Goal: Use online tool/utility: Utilize a website feature to perform a specific function

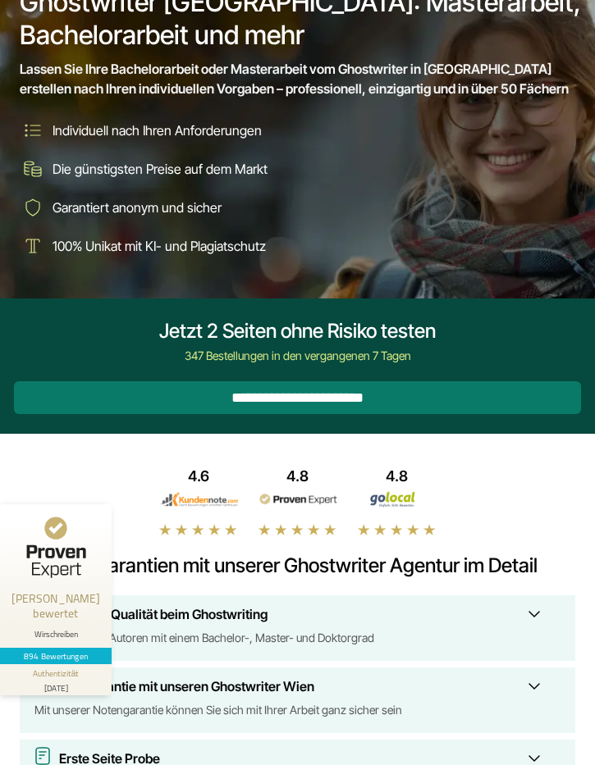
scroll to position [104, 0]
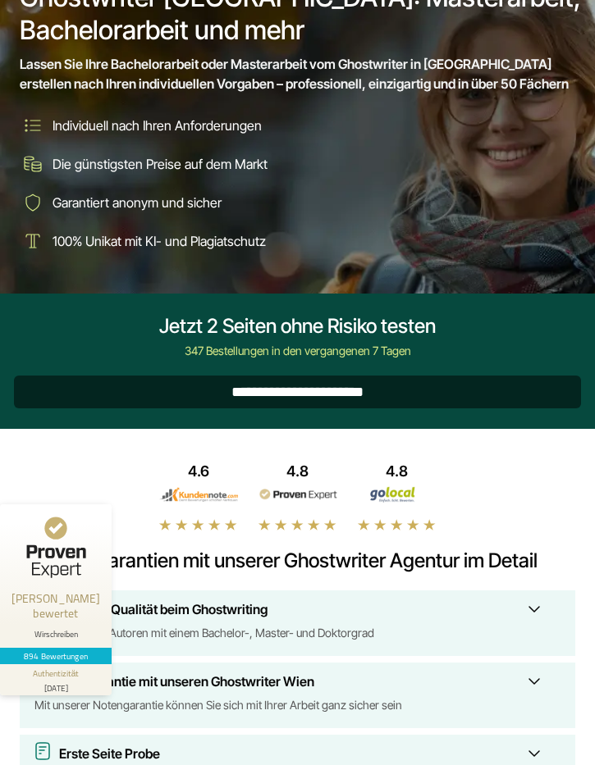
click at [227, 406] on input "**********" at bounding box center [297, 392] width 567 height 33
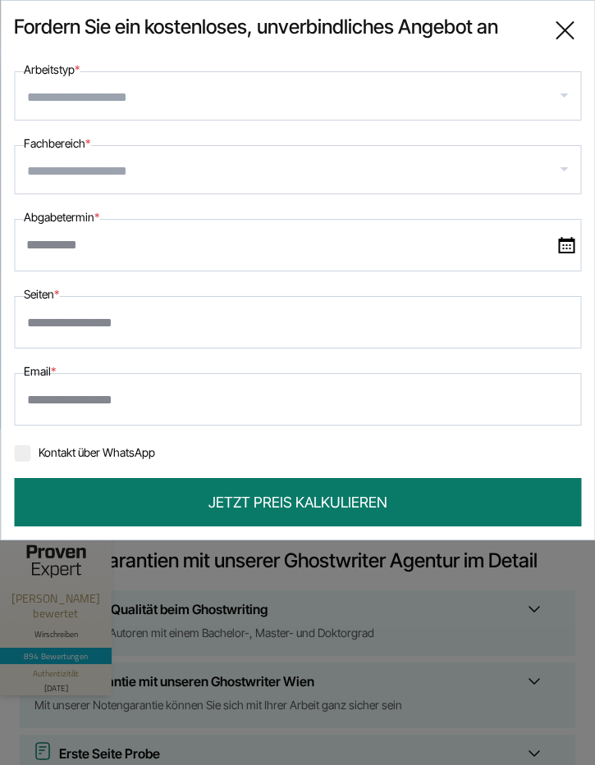
click at [251, 101] on input "Arbeitstyp *" at bounding box center [303, 97] width 553 height 26
click at [240, 69] on div "**********" at bounding box center [297, 90] width 567 height 61
click at [223, 176] on input "Fachbereich *" at bounding box center [303, 171] width 553 height 26
click at [240, 75] on div at bounding box center [297, 95] width 567 height 49
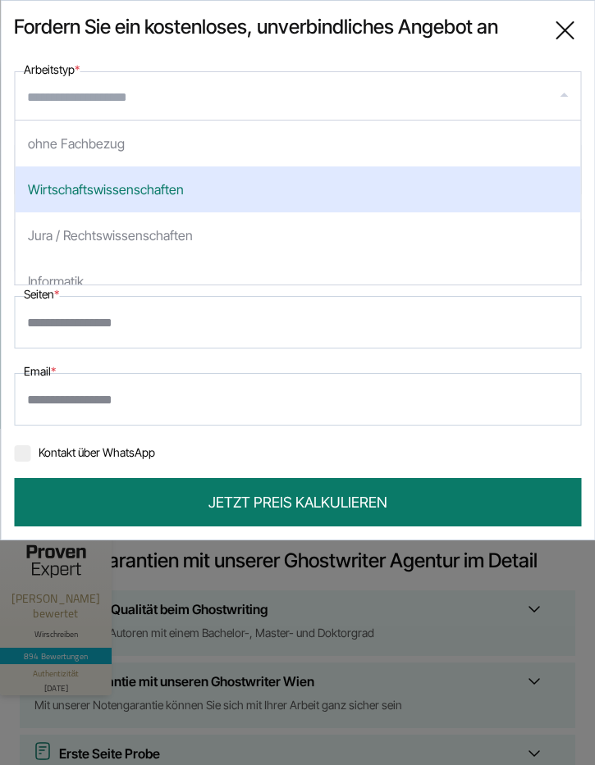
click at [187, 192] on div "Wirtschaftswissenschaften" at bounding box center [297, 190] width 565 height 46
select select "*"
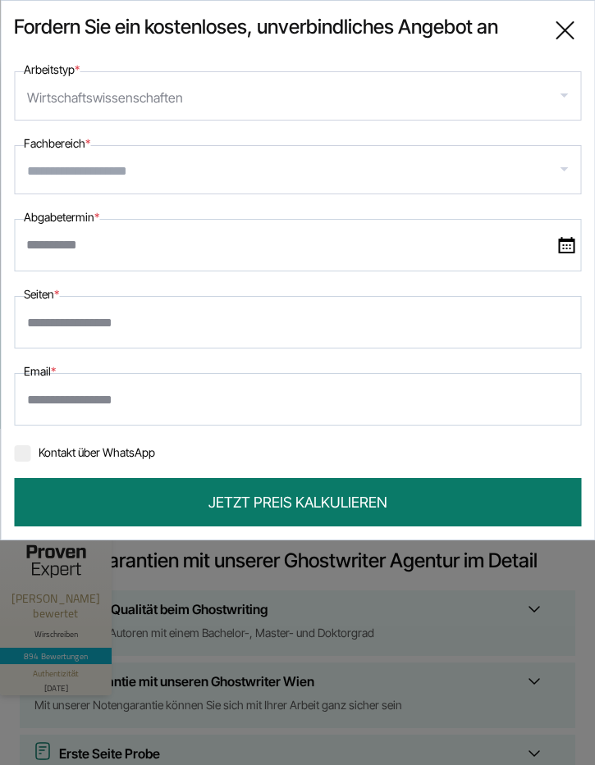
click at [191, 177] on input "Fachbereich *" at bounding box center [303, 171] width 553 height 26
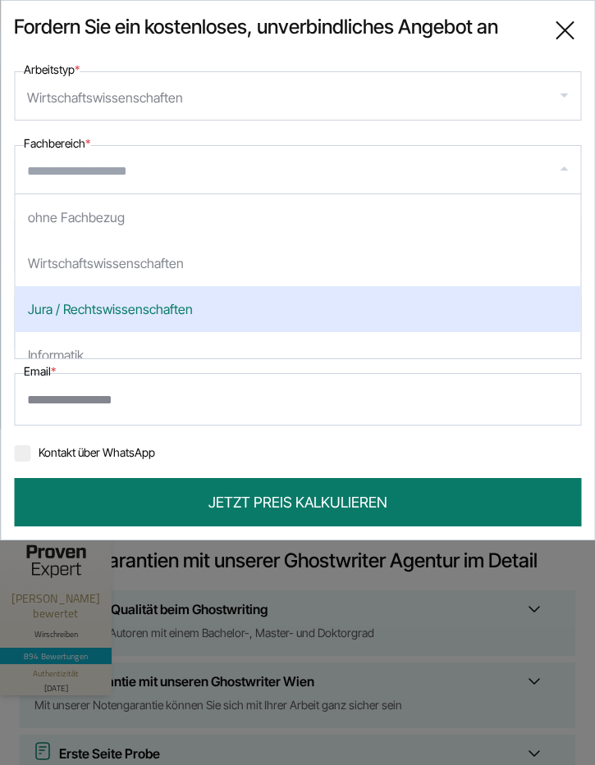
click at [148, 299] on div "Jura / Rechtswissenschaften" at bounding box center [297, 309] width 565 height 46
select select "*"
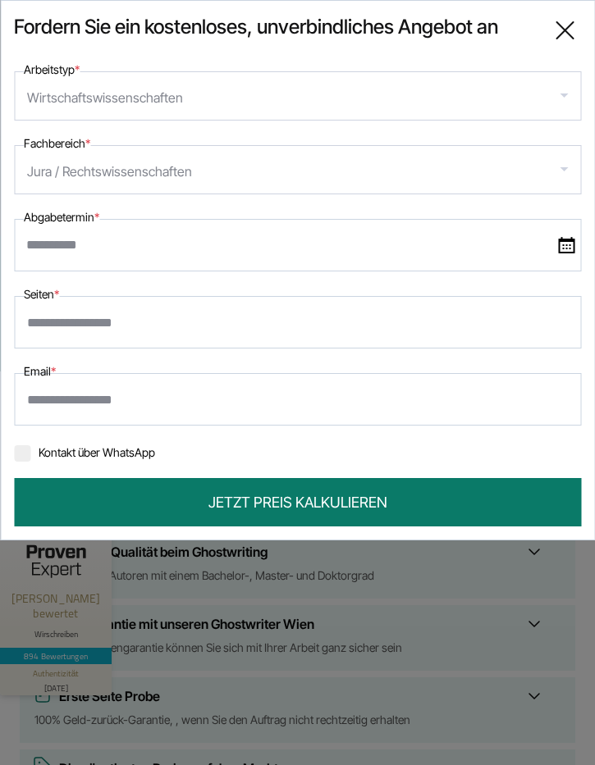
scroll to position [144, 0]
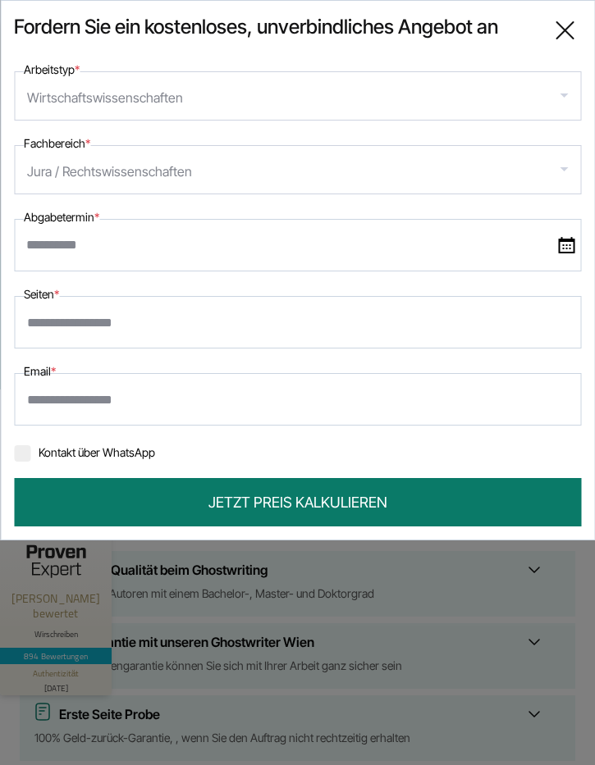
click at [409, 316] on input "Seiten *" at bounding box center [297, 322] width 567 height 52
click at [561, 30] on icon at bounding box center [564, 30] width 33 height 33
